Goal: Task Accomplishment & Management: Use online tool/utility

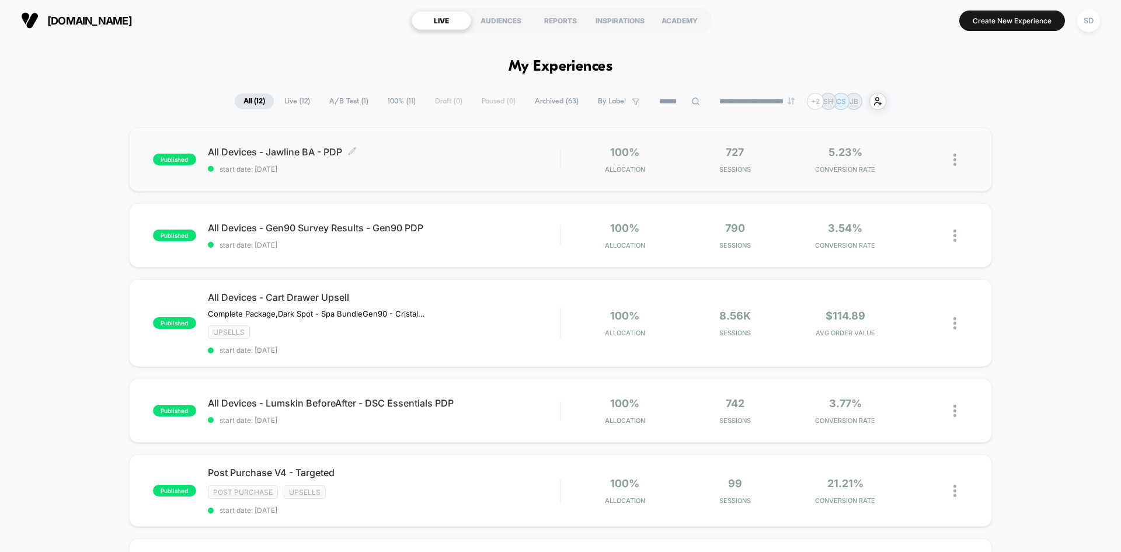
click at [463, 169] on span "start date: [DATE]" at bounding box center [384, 169] width 352 height 9
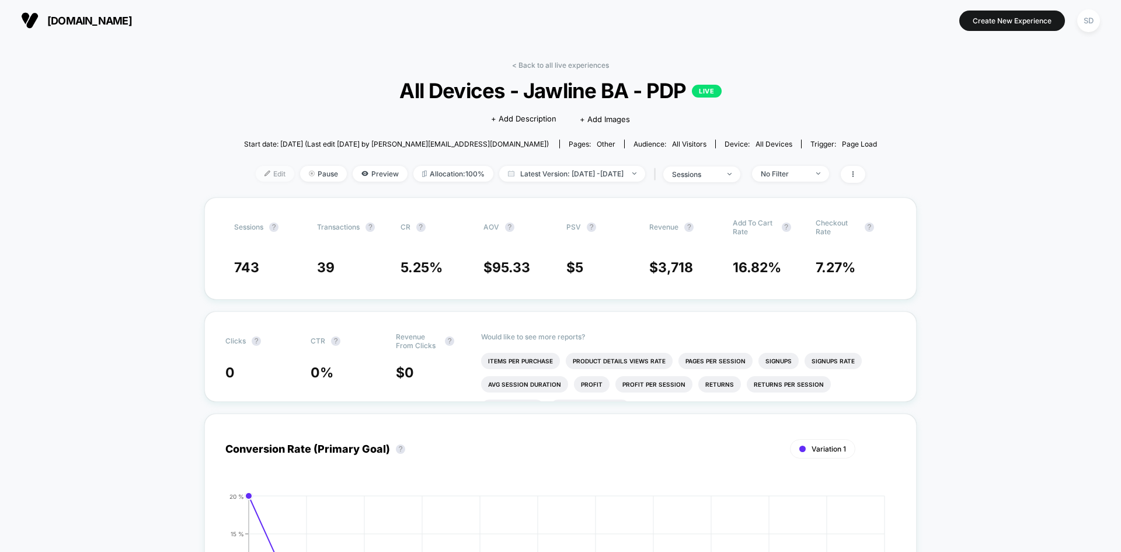
click at [260, 179] on span "Edit" at bounding box center [275, 174] width 39 height 16
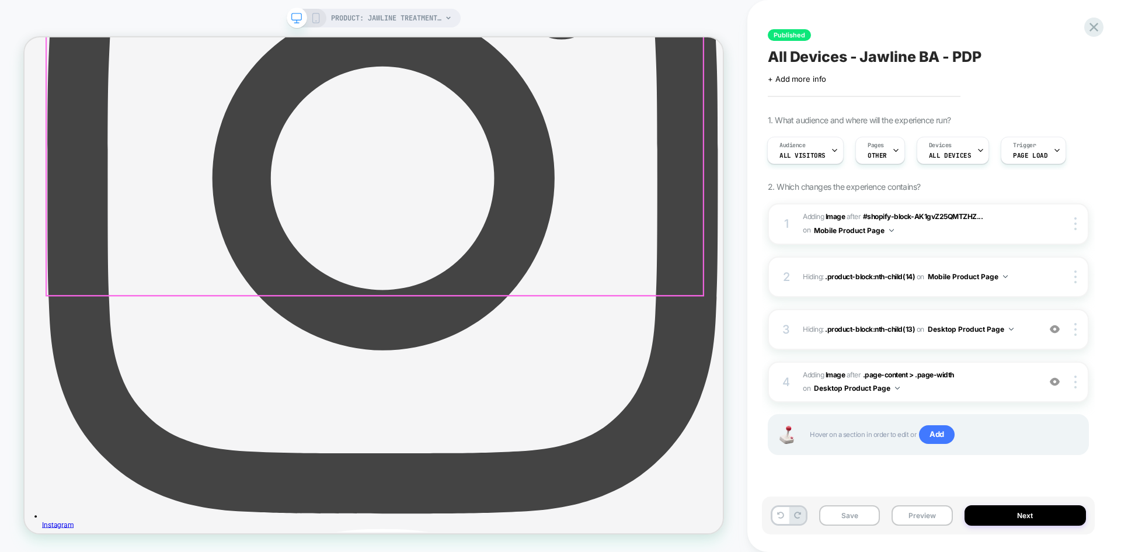
scroll to position [934, 0]
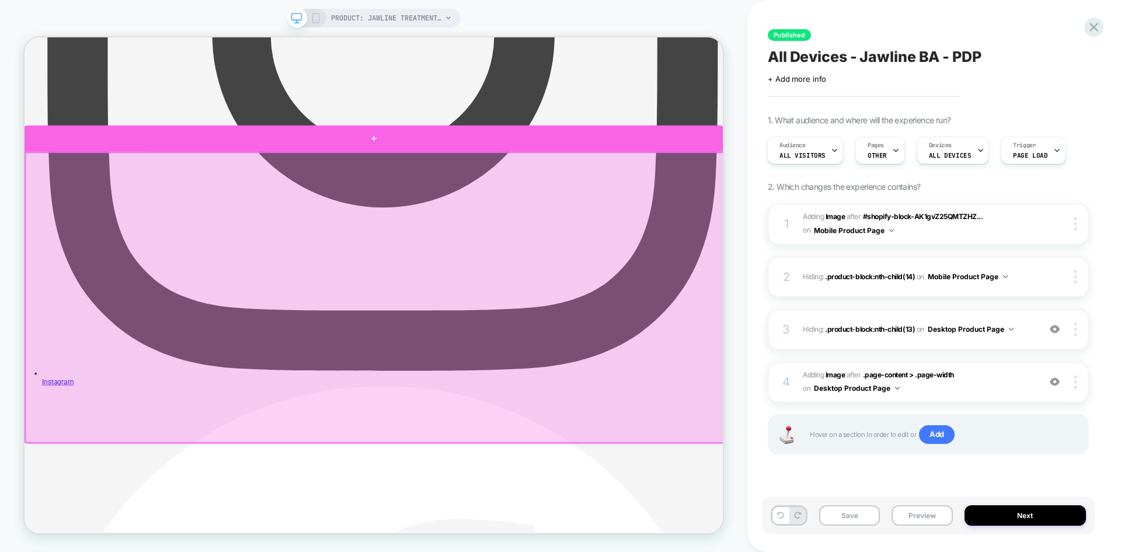
click at [496, 178] on div at bounding box center [490, 172] width 931 height 35
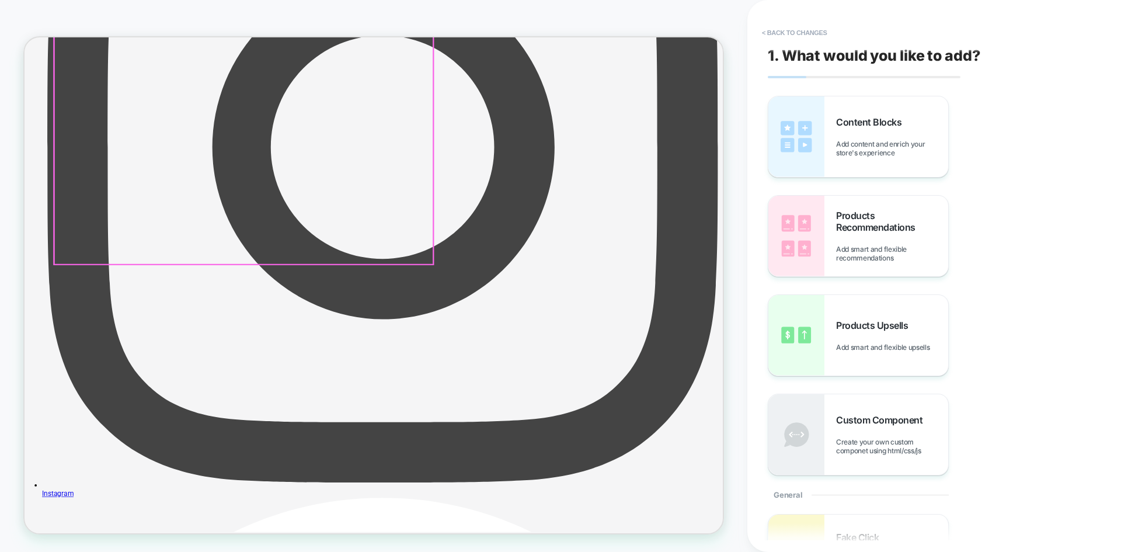
scroll to position [779, 0]
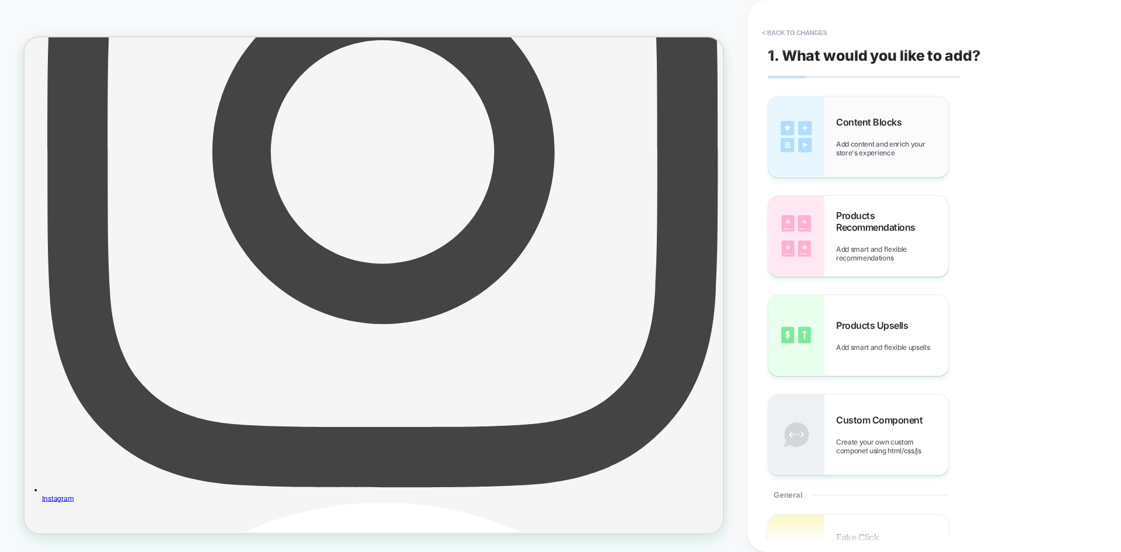
click at [865, 126] on span "Content Blocks" at bounding box center [871, 122] width 71 height 12
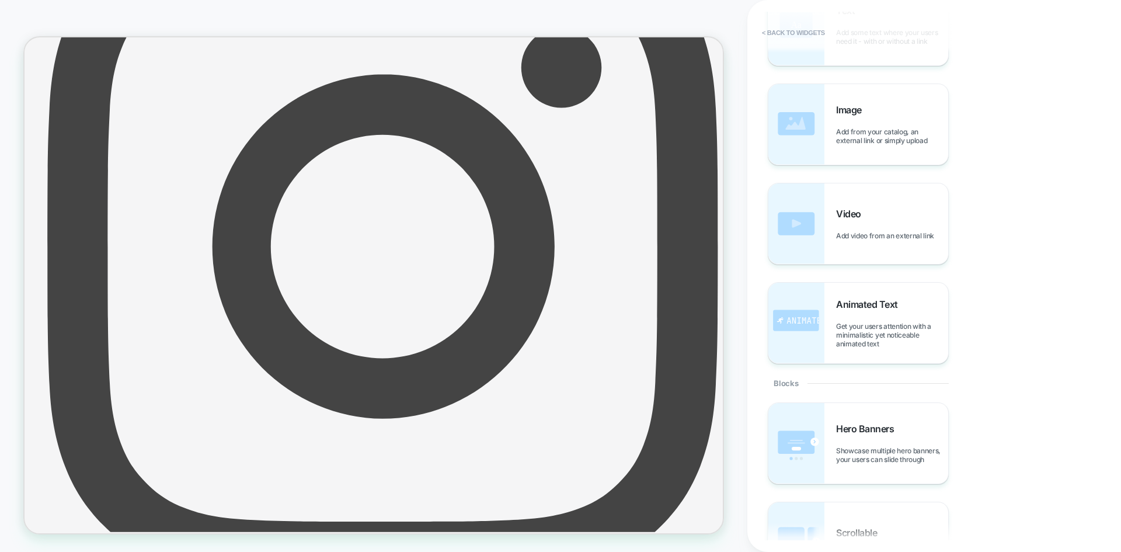
scroll to position [0, 0]
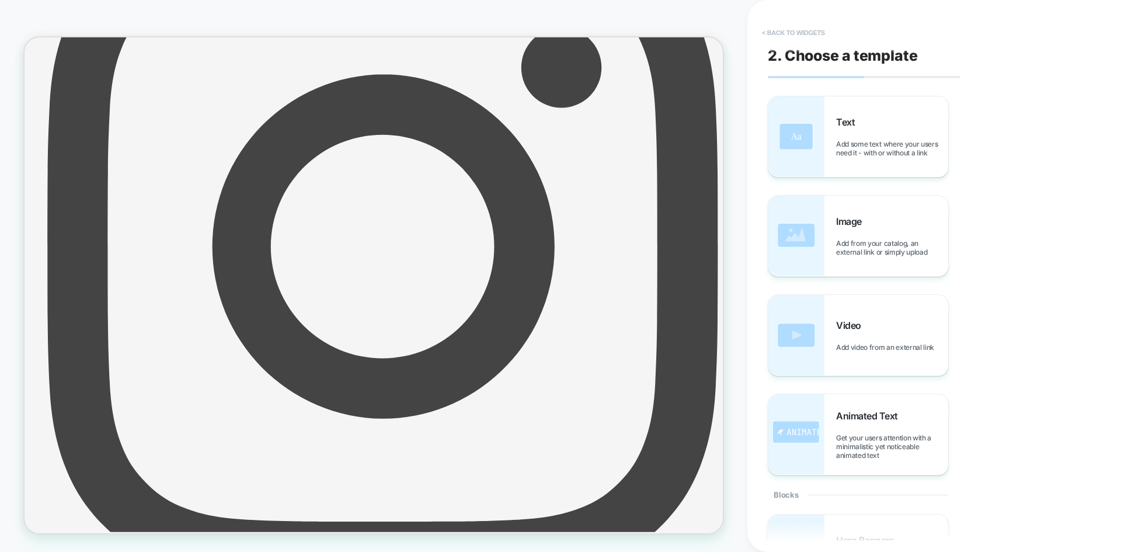
click at [780, 26] on button "< Back to widgets" at bounding box center [793, 32] width 75 height 19
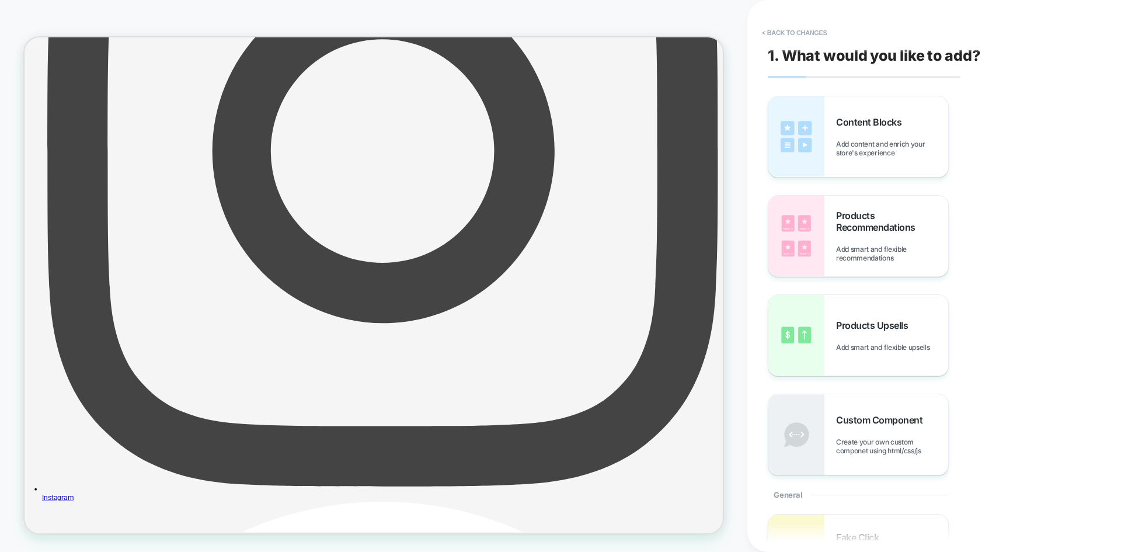
scroll to position [781, 0]
click at [780, 27] on button "< Back to changes" at bounding box center [794, 32] width 77 height 19
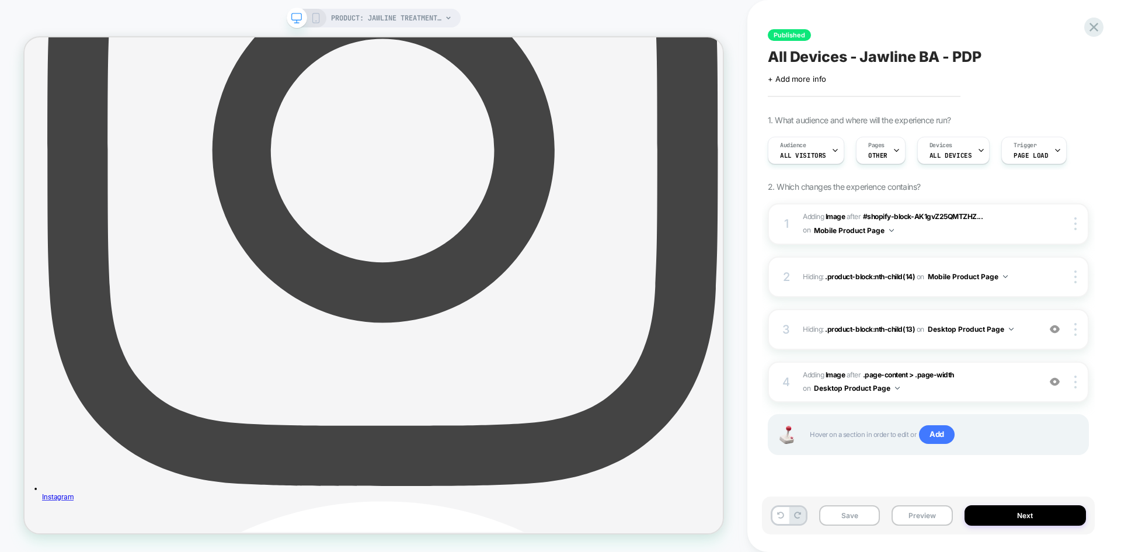
scroll to position [0, 1]
click at [1090, 22] on icon at bounding box center [1094, 27] width 16 height 16
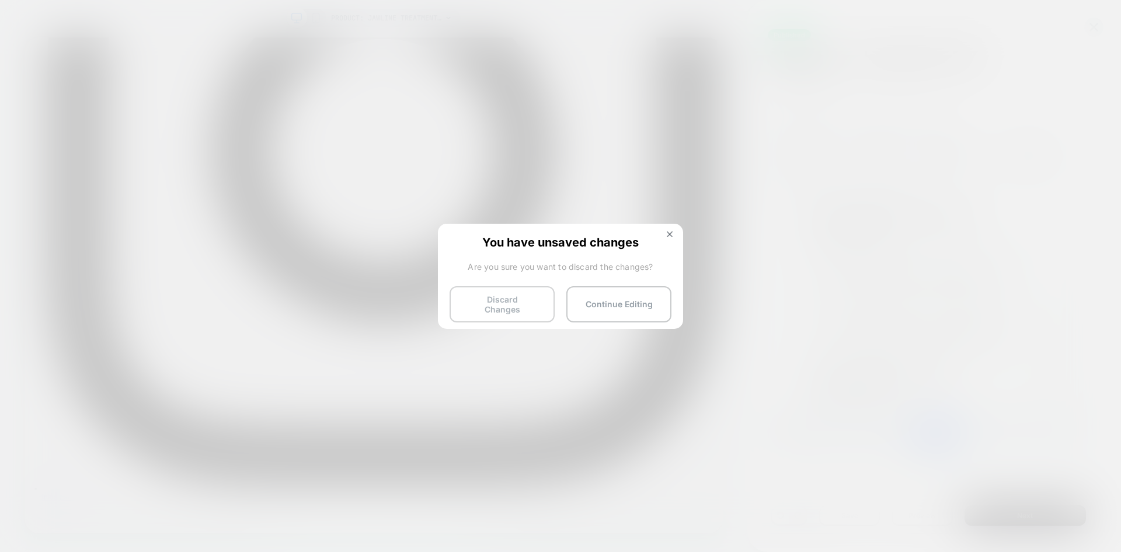
click at [498, 303] on button "Discard Changes" at bounding box center [502, 304] width 105 height 36
